Goal: Book appointment/travel/reservation

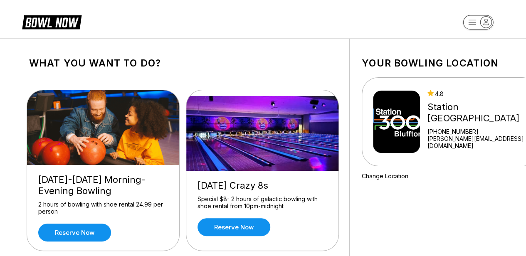
click at [336, 228] on div "Thursday Crazy 8s Special $8- 2 hours of galactic bowling with shoe rental from…" at bounding box center [262, 208] width 152 height 74
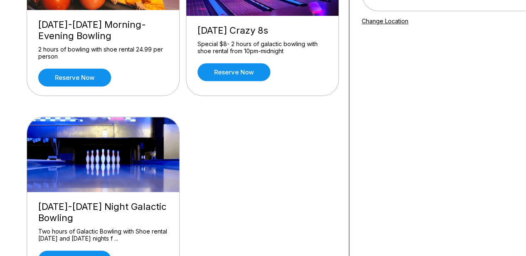
scroll to position [125, 0]
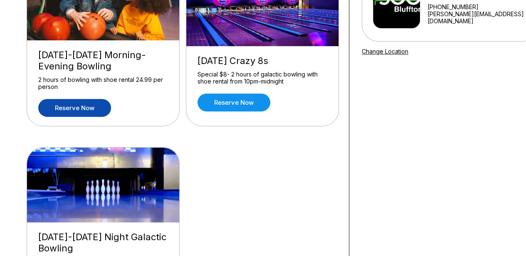
click at [65, 107] on link "Reserve now" at bounding box center [74, 108] width 73 height 18
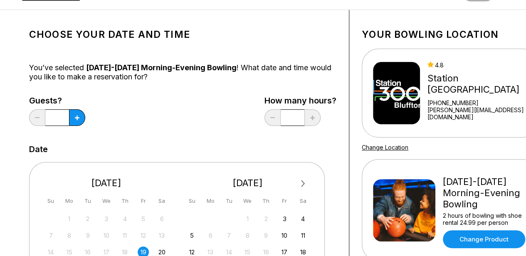
scroll to position [42, 0]
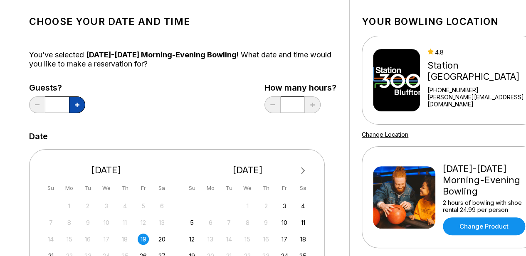
click at [77, 108] on button at bounding box center [77, 105] width 16 height 17
click at [39, 107] on button at bounding box center [37, 105] width 16 height 17
type input "*"
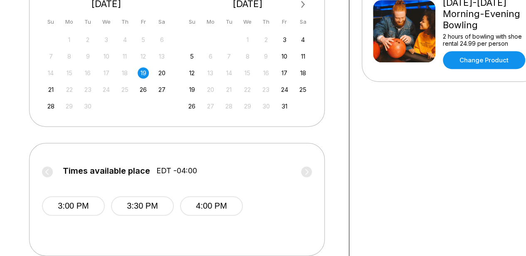
scroll to position [166, 0]
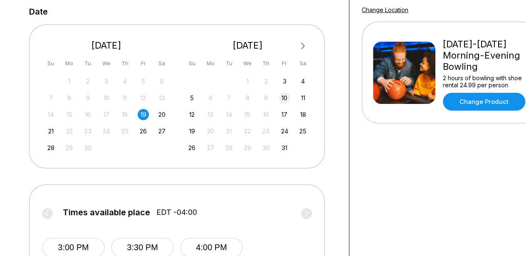
click at [283, 96] on div "10" at bounding box center [284, 97] width 11 height 11
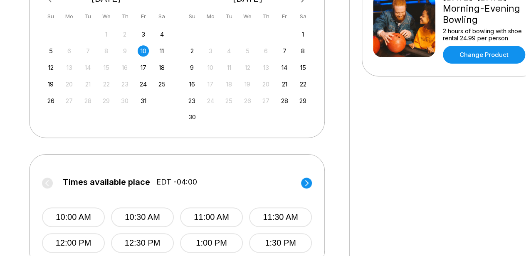
scroll to position [291, 0]
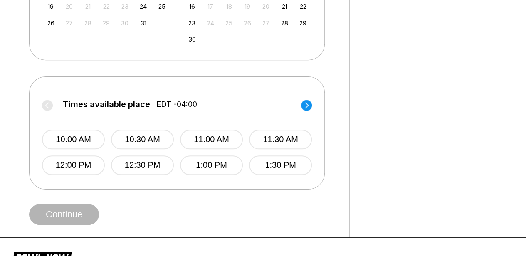
click at [310, 104] on circle at bounding box center [306, 105] width 11 height 11
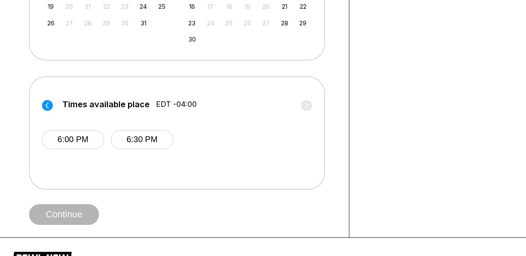
scroll to position [83, 0]
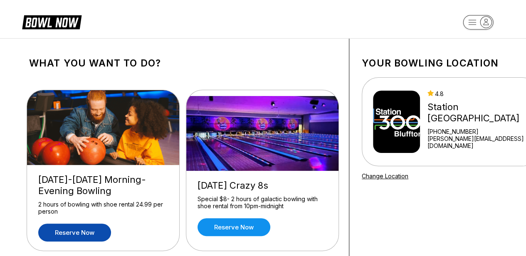
click at [80, 231] on link "Reserve now" at bounding box center [74, 233] width 73 height 18
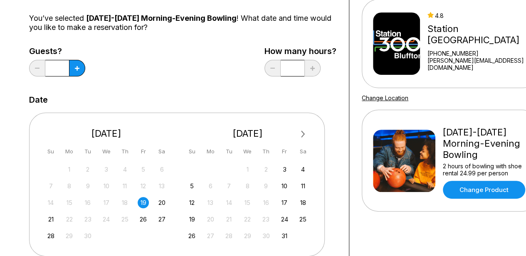
scroll to position [125, 0]
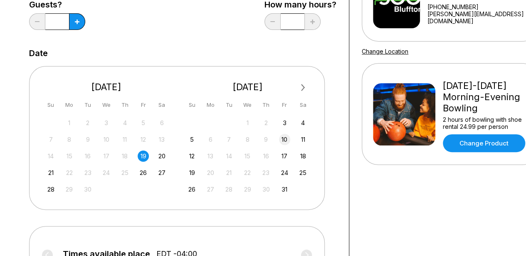
click at [286, 139] on div "10" at bounding box center [284, 139] width 11 height 11
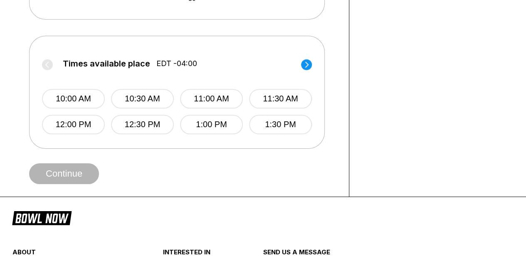
scroll to position [333, 0]
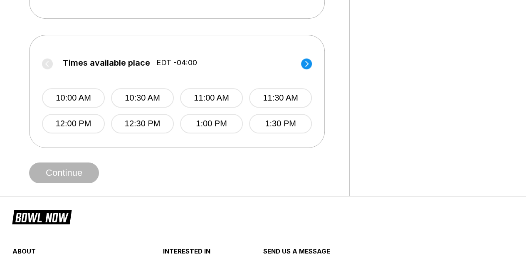
click at [312, 64] on icon at bounding box center [306, 63] width 11 height 11
click at [310, 62] on circle at bounding box center [306, 63] width 11 height 11
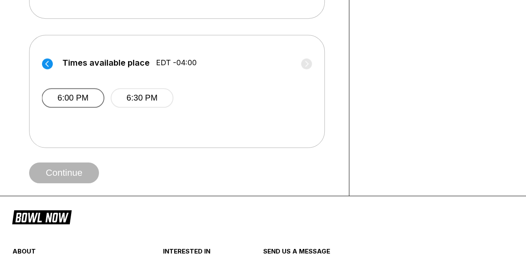
click at [67, 94] on button "6:00 PM" at bounding box center [73, 98] width 63 height 20
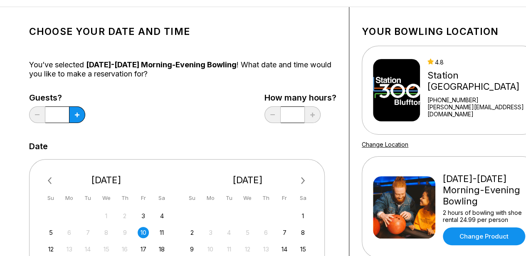
scroll to position [0, 0]
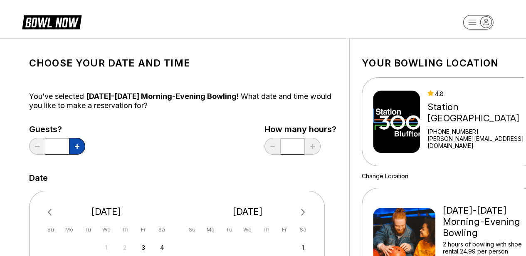
click at [75, 144] on button at bounding box center [77, 146] width 16 height 17
click at [74, 144] on button at bounding box center [77, 146] width 16 height 17
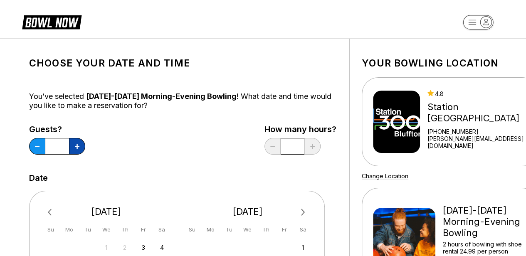
click at [74, 144] on button at bounding box center [77, 146] width 16 height 17
click at [74, 143] on button at bounding box center [77, 146] width 16 height 17
click at [73, 142] on button at bounding box center [77, 146] width 16 height 17
type input "**"
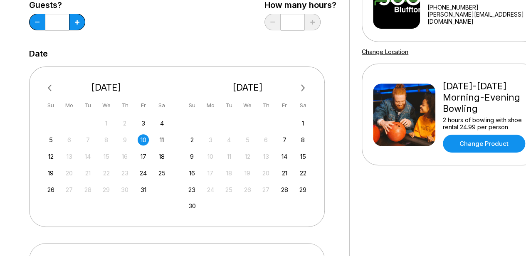
scroll to position [125, 0]
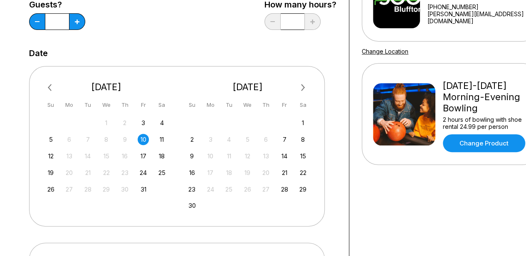
click at [141, 139] on div "10" at bounding box center [143, 139] width 11 height 11
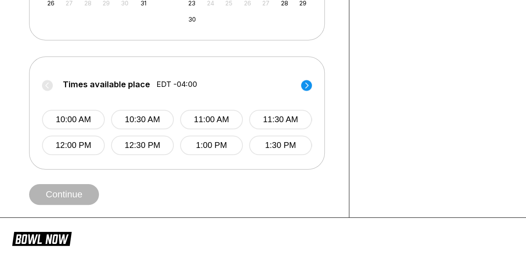
scroll to position [291, 0]
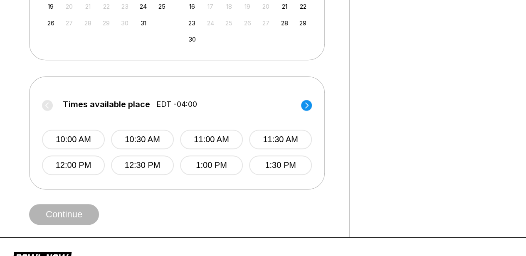
click at [308, 104] on icon at bounding box center [306, 105] width 3 height 6
click at [306, 103] on icon at bounding box center [306, 105] width 3 height 6
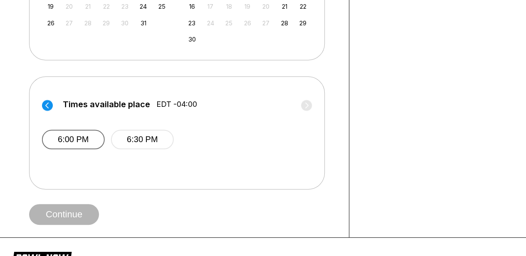
click at [72, 139] on button "6:00 PM" at bounding box center [73, 140] width 63 height 20
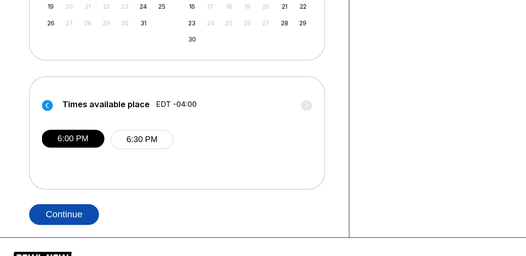
click at [68, 215] on button "Continue" at bounding box center [64, 214] width 70 height 21
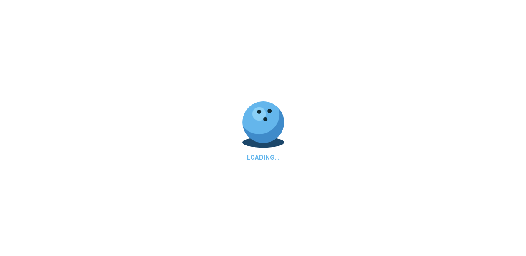
select select "**"
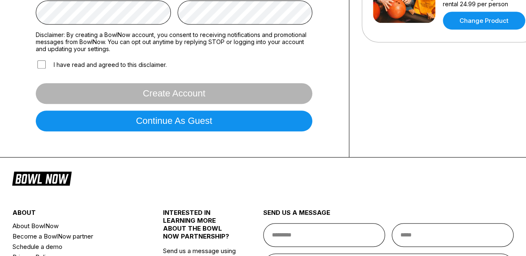
scroll to position [250, 0]
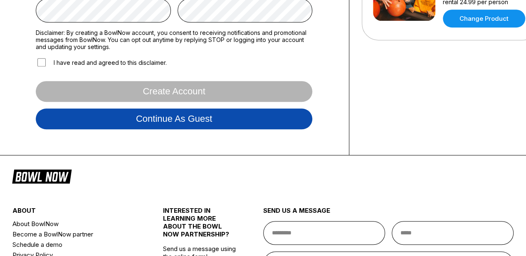
click at [203, 113] on button "Continue as guest" at bounding box center [174, 119] width 277 height 21
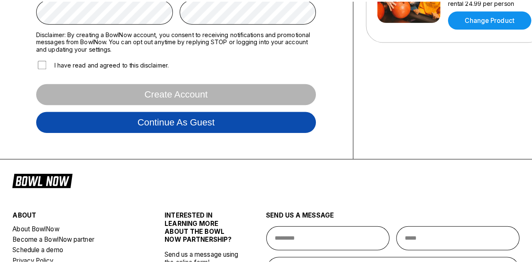
scroll to position [155, 0]
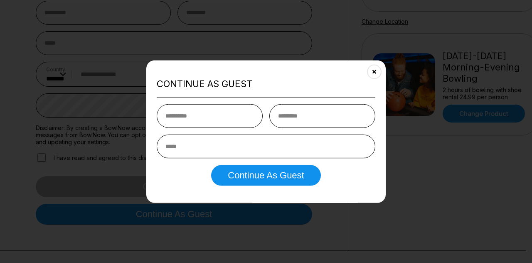
click at [203, 113] on input "text" at bounding box center [210, 116] width 106 height 24
type input "******"
drag, startPoint x: 310, startPoint y: 121, endPoint x: 254, endPoint y: 120, distance: 55.7
click at [269, 118] on div "****** *****" at bounding box center [266, 116] width 219 height 24
click at [324, 115] on input "*******" at bounding box center [323, 116] width 106 height 24
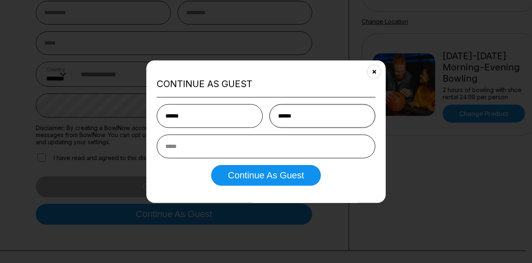
type input "******"
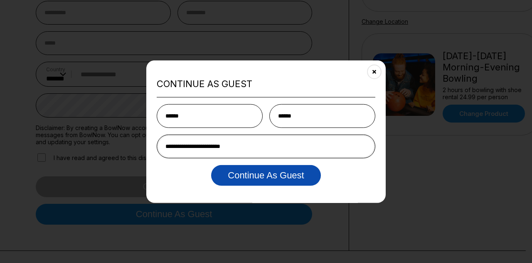
type input "**********"
click at [280, 177] on button "Continue as Guest" at bounding box center [265, 175] width 109 height 21
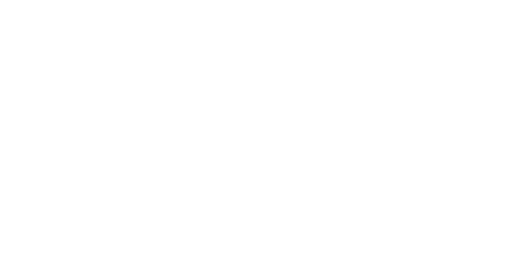
scroll to position [0, 0]
select select "**"
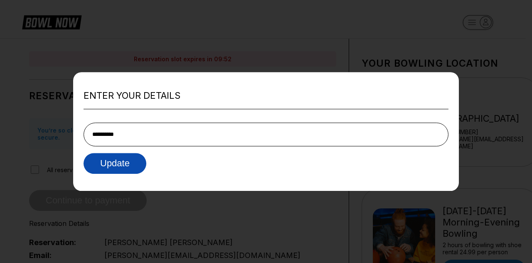
type input "**********"
click at [132, 163] on button "Update" at bounding box center [115, 163] width 63 height 21
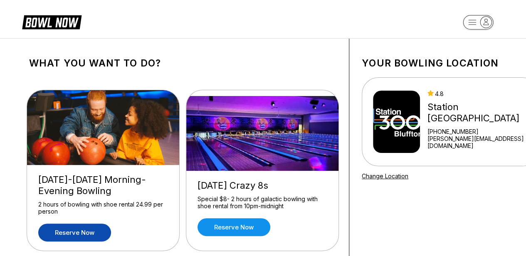
click at [96, 230] on link "Reserve now" at bounding box center [74, 233] width 73 height 18
